Goal: Task Accomplishment & Management: Use online tool/utility

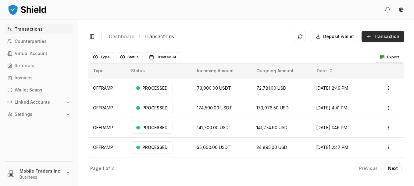
click at [378, 36] on span "Transaction" at bounding box center [387, 37] width 26 height 6
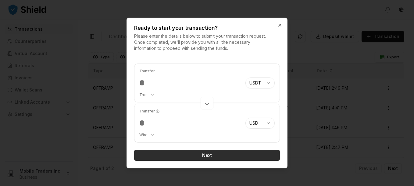
type input "******"
click at [205, 154] on button "Next" at bounding box center [207, 155] width 146 height 11
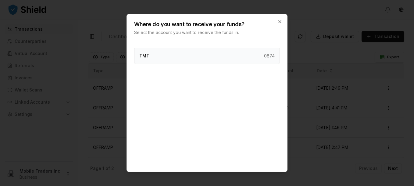
click at [167, 57] on div "TMT 0874" at bounding box center [207, 56] width 146 height 16
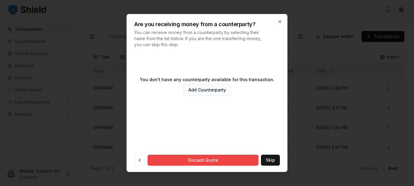
scroll to position [33, 0]
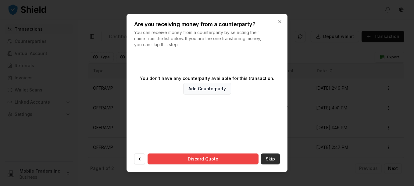
click at [265, 162] on button "Skip" at bounding box center [270, 159] width 19 height 11
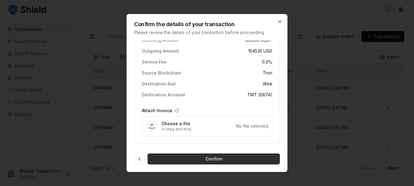
click at [214, 162] on button "Confirm" at bounding box center [213, 159] width 132 height 11
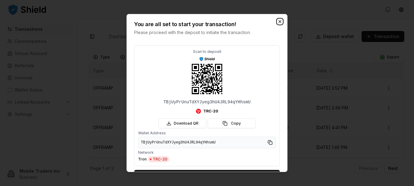
click at [279, 21] on icon "button" at bounding box center [280, 21] width 2 height 2
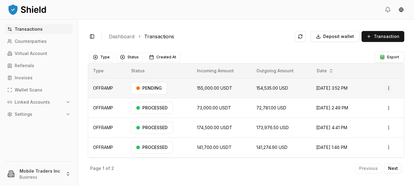
click at [384, 89] on html "Transactions Counterparties Virtual Account Referrals Invoices Wallet Scans Lin…" at bounding box center [207, 93] width 414 height 186
click at [369, 123] on div "Delete" at bounding box center [371, 121] width 37 height 9
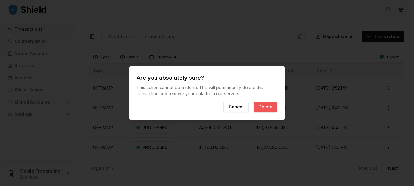
click at [260, 107] on button "Delete" at bounding box center [266, 107] width 24 height 11
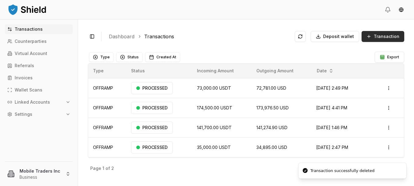
click at [369, 35] on button "Transaction" at bounding box center [382, 36] width 43 height 11
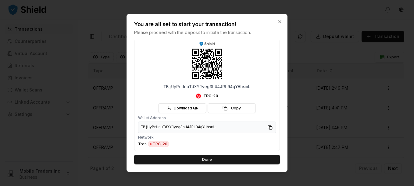
scroll to position [0, 0]
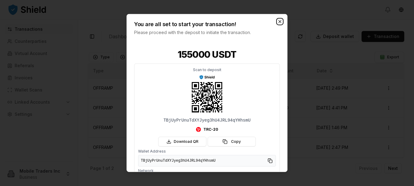
click at [281, 20] on icon "button" at bounding box center [280, 21] width 2 height 2
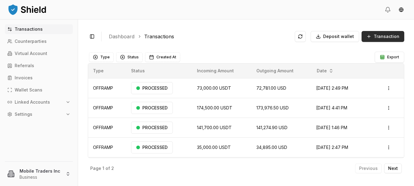
click at [368, 38] on button "Transaction" at bounding box center [382, 36] width 43 height 11
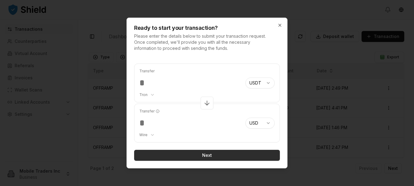
type input "******"
click at [200, 155] on button "Next" at bounding box center [207, 155] width 146 height 11
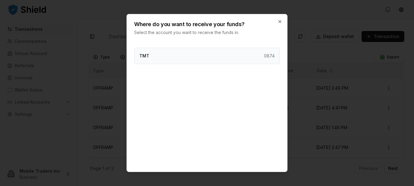
click at [163, 57] on div "TMT 0874" at bounding box center [207, 56] width 146 height 16
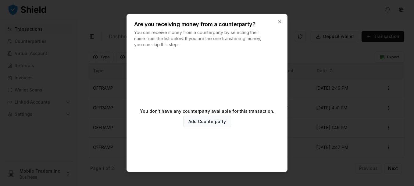
scroll to position [33, 0]
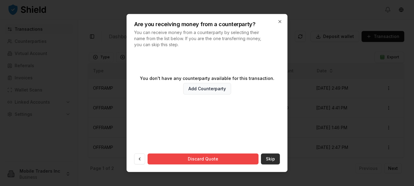
click at [264, 160] on button "Skip" at bounding box center [270, 159] width 19 height 11
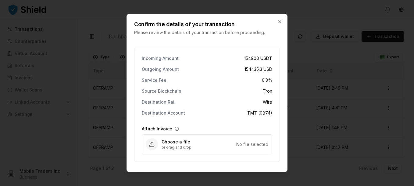
scroll to position [18, 0]
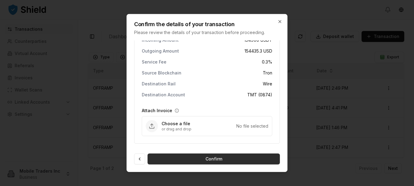
click at [205, 160] on button "Confirm" at bounding box center [213, 159] width 132 height 11
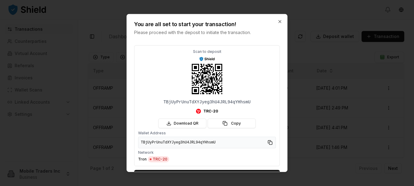
scroll to position [34, 0]
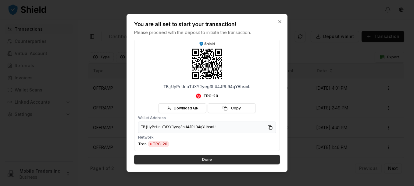
click at [206, 159] on button "Done" at bounding box center [207, 160] width 146 height 10
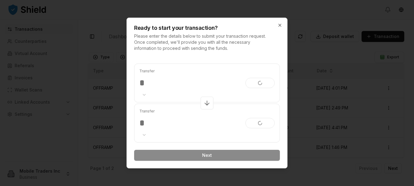
scroll to position [0, 0]
